Goal: Task Accomplishment & Management: Use online tool/utility

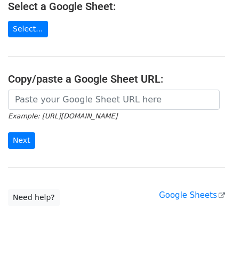
scroll to position [148, 0]
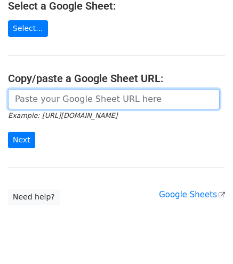
click at [94, 89] on input "url" at bounding box center [113, 99] width 211 height 20
paste input "https://in.docworkspace.com/d/sIC2k8KKSAsWekMYG?sa=601.1037"
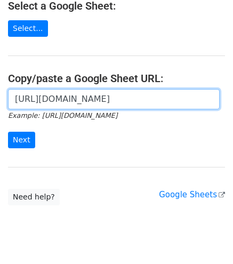
scroll to position [0, 0]
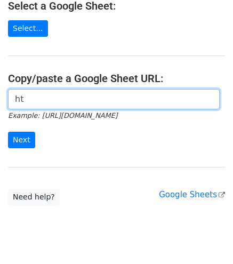
type input "h"
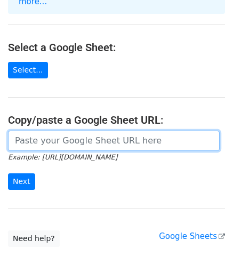
scroll to position [107, 0]
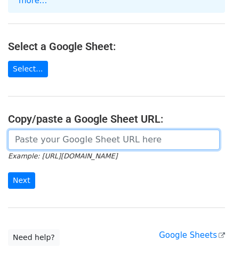
paste input "https://docs.google.com/spreadsheets/d/1Ckc04rPV09Co1wepjIqzVyN-onT8B6QidO0Qvm-…"
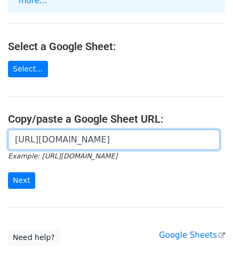
scroll to position [0, 0]
type input "h"
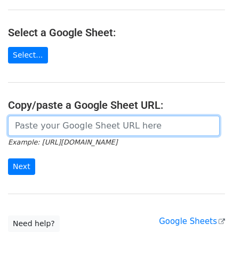
scroll to position [124, 0]
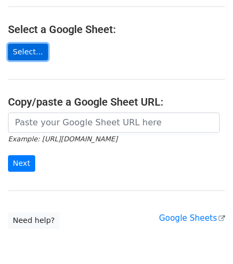
click at [23, 44] on link "Select..." at bounding box center [28, 52] width 40 height 17
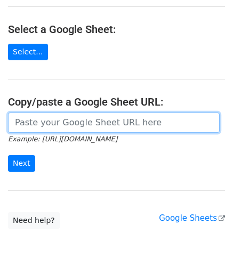
click at [108, 112] on input "url" at bounding box center [113, 122] width 211 height 20
paste input "https://docs.google.com/spreadsheets/d/1Ckc04rPV09Co1wepjIqzVyN-onT8B6QidO0Qvm-…"
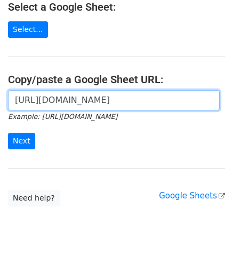
scroll to position [149, 0]
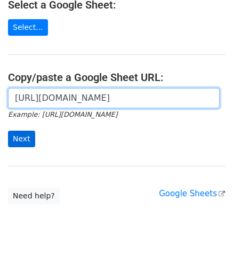
type input "https://docs.google.com/spreadsheets/d/1Ckc04rPV09Co1wepjIqzVyN-onT8B6QidO0Qvm-…"
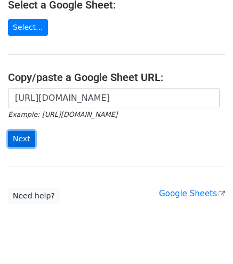
scroll to position [0, 0]
click at [19, 130] on input "Next" at bounding box center [21, 138] width 27 height 17
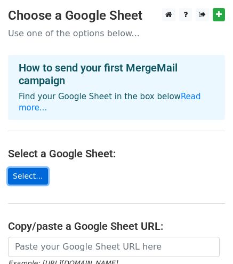
click at [23, 168] on link "Select..." at bounding box center [28, 176] width 40 height 17
click at [32, 168] on link "Select..." at bounding box center [28, 176] width 40 height 17
click at [34, 168] on link "Select..." at bounding box center [28, 176] width 40 height 17
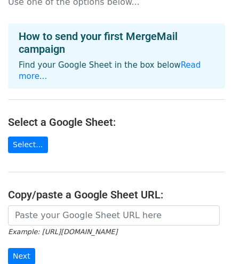
scroll to position [32, 0]
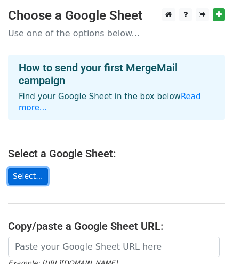
click at [25, 168] on link "Select..." at bounding box center [28, 176] width 40 height 17
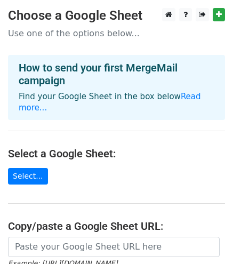
click at [89, 39] on main "Choose a Google Sheet Use one of the options below... How to send your first Me…" at bounding box center [116, 180] width 233 height 345
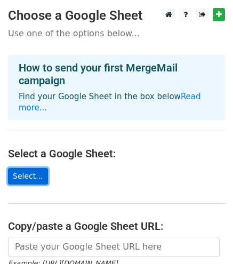
click at [34, 168] on link "Select..." at bounding box center [28, 176] width 40 height 17
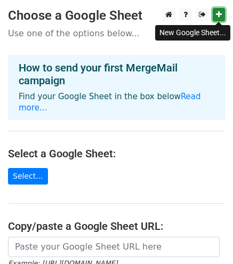
click at [218, 13] on icon at bounding box center [219, 14] width 6 height 7
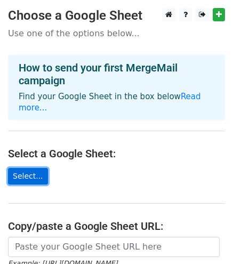
click at [35, 168] on link "Select..." at bounding box center [28, 176] width 40 height 17
click at [27, 168] on link "Select..." at bounding box center [28, 176] width 40 height 17
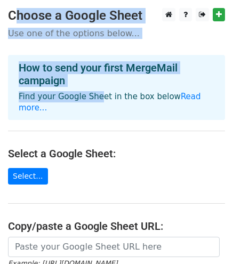
drag, startPoint x: 91, startPoint y: 102, endPoint x: -32, endPoint y: -26, distance: 177.0
click at [0, 0] on html "Choose a Google Sheet Use one of the options below... How to send your first Me…" at bounding box center [116, 219] width 233 height 438
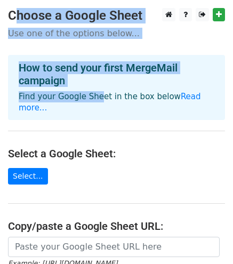
click at [111, 105] on div "How to send your first MergeMail campaign Find your Google Sheet in the box bel…" at bounding box center [116, 87] width 217 height 65
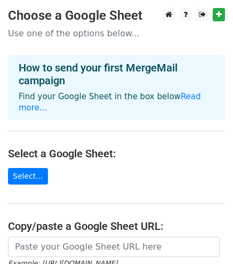
click at [132, 152] on main "Choose a Google Sheet Use one of the options below... How to send your first Me…" at bounding box center [116, 180] width 233 height 345
click at [37, 41] on main "Choose a Google Sheet Use one of the options below... How to send your first Me…" at bounding box center [116, 180] width 233 height 345
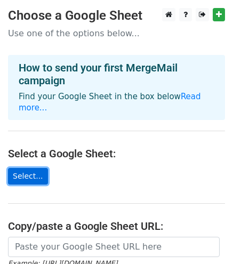
click at [31, 168] on link "Select..." at bounding box center [28, 176] width 40 height 17
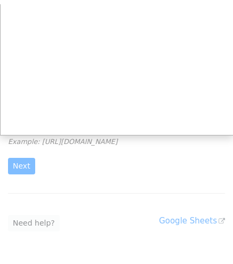
scroll to position [127, 0]
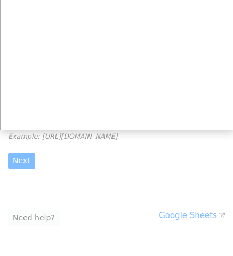
click at [22, 146] on div at bounding box center [116, 85] width 233 height 424
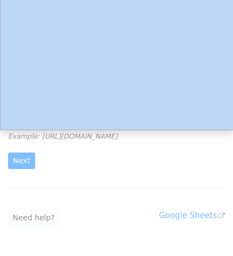
drag, startPoint x: 25, startPoint y: 149, endPoint x: 34, endPoint y: 109, distance: 41.5
click at [34, 109] on body "Choose a Google Sheet Use one of the options below... How to send your first Me…" at bounding box center [116, 74] width 233 height 387
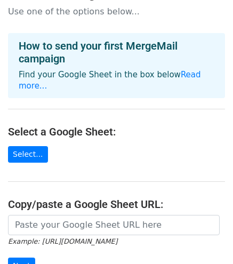
scroll to position [0, 0]
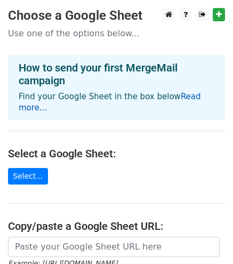
click at [178, 94] on link "Read more..." at bounding box center [110, 102] width 182 height 21
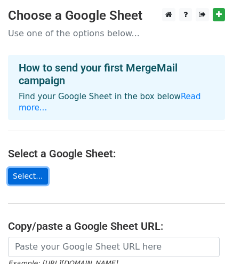
click at [28, 168] on link "Select..." at bounding box center [28, 176] width 40 height 17
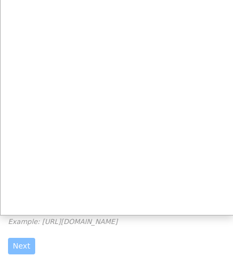
scroll to position [45, 0]
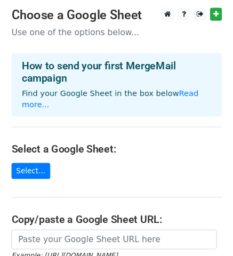
scroll to position [51, 0]
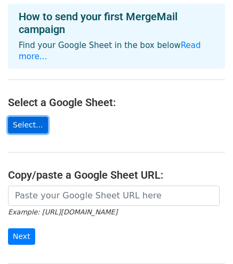
click at [28, 117] on link "Select..." at bounding box center [28, 125] width 40 height 17
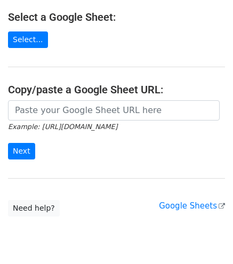
scroll to position [134, 0]
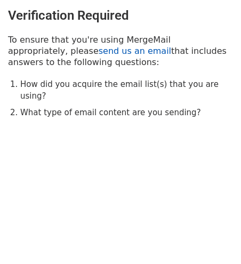
click at [99, 50] on link "send us an email" at bounding box center [135, 51] width 72 height 10
click at [84, 84] on li "How did you acquire the email list(s) that you are using?" at bounding box center [126, 90] width 213 height 24
click at [99, 51] on link "send us an email" at bounding box center [135, 51] width 72 height 10
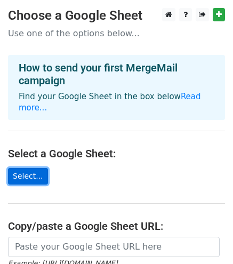
click at [14, 168] on link "Select..." at bounding box center [28, 176] width 40 height 17
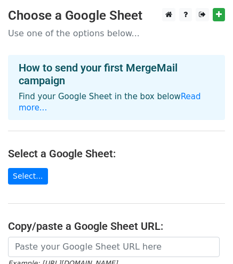
click at [86, 121] on main "Choose a Google Sheet Use one of the options below... How to send your first Me…" at bounding box center [116, 180] width 233 height 345
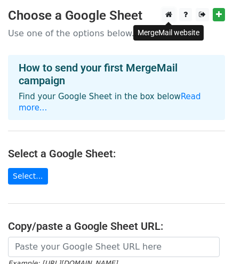
click at [170, 16] on icon at bounding box center [168, 14] width 7 height 7
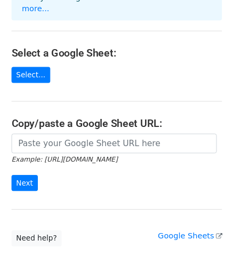
scroll to position [100, 0]
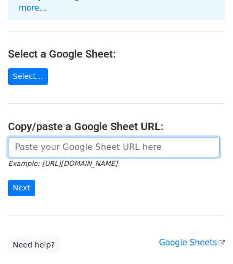
click at [72, 138] on input "url" at bounding box center [113, 147] width 211 height 20
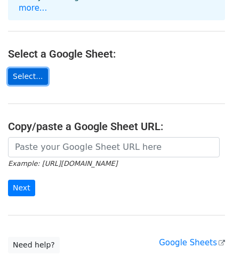
click at [28, 68] on link "Select..." at bounding box center [28, 76] width 40 height 17
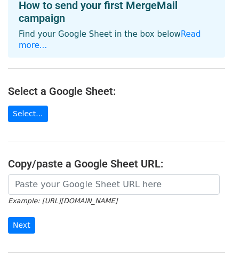
scroll to position [0, 0]
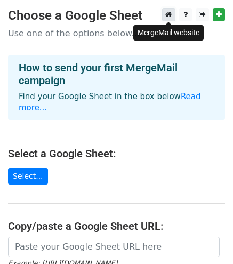
click at [172, 18] on icon at bounding box center [168, 14] width 7 height 7
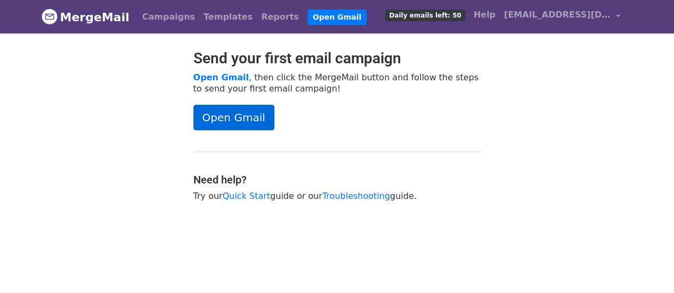
scroll to position [823, 0]
click at [235, 114] on link "Open Gmail" at bounding box center [233, 118] width 81 height 26
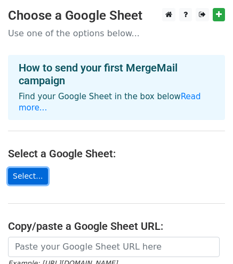
click at [19, 168] on link "Select..." at bounding box center [28, 176] width 40 height 17
click at [22, 168] on link "Select..." at bounding box center [28, 176] width 40 height 17
click at [31, 168] on link "Select..." at bounding box center [28, 176] width 40 height 17
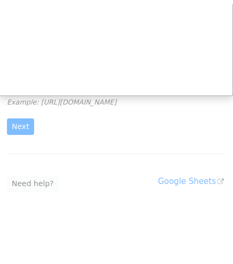
scroll to position [156, 0]
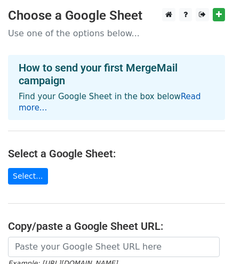
click at [179, 92] on link "Read more..." at bounding box center [110, 102] width 182 height 21
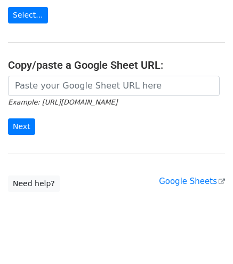
scroll to position [160, 0]
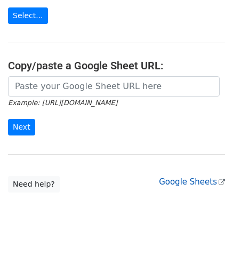
click at [181, 177] on link "Google Sheets" at bounding box center [192, 182] width 66 height 10
click at [184, 177] on link "Google Sheets" at bounding box center [192, 182] width 66 height 10
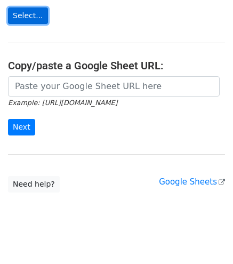
click at [37, 7] on link "Select..." at bounding box center [28, 15] width 40 height 17
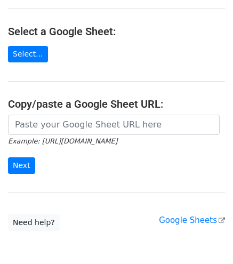
scroll to position [126, 0]
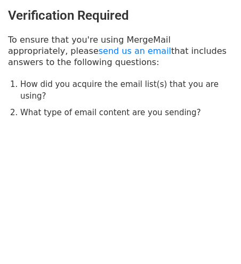
click at [151, 79] on li "How did you acquire the email list(s) that you are using?" at bounding box center [126, 90] width 213 height 24
